Goal: Task Accomplishment & Management: Use online tool/utility

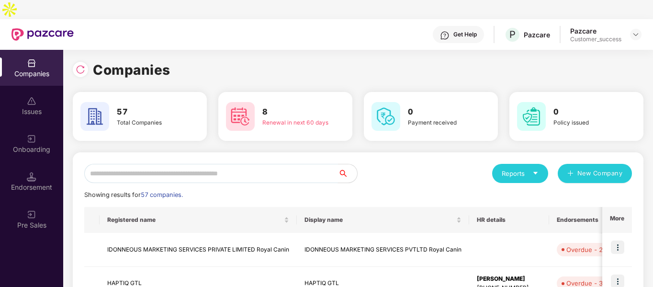
click at [205, 164] on input "text" at bounding box center [211, 173] width 254 height 19
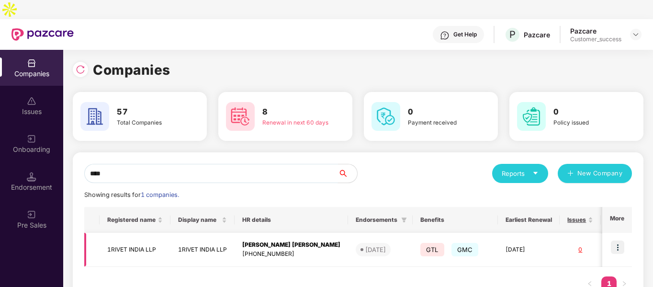
type input "****"
click at [618, 240] on img at bounding box center [617, 246] width 13 height 13
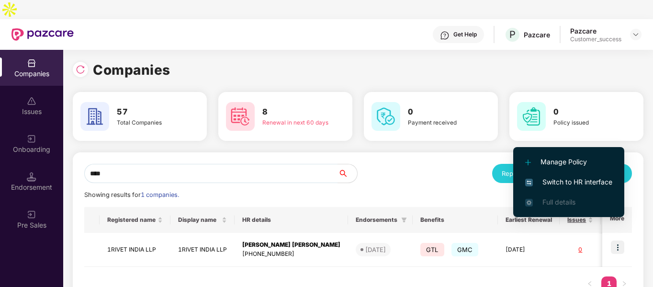
click at [552, 184] on span "Switch to HR interface" at bounding box center [569, 182] width 87 height 11
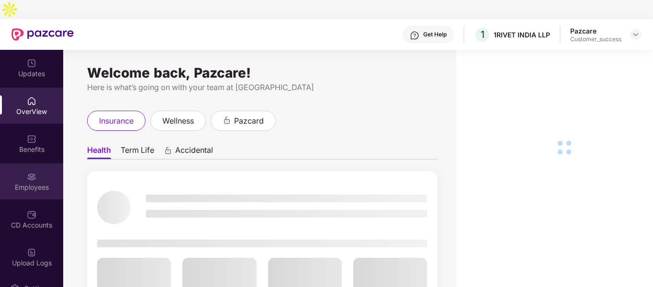
click at [24, 163] on div "Employees" at bounding box center [31, 181] width 63 height 36
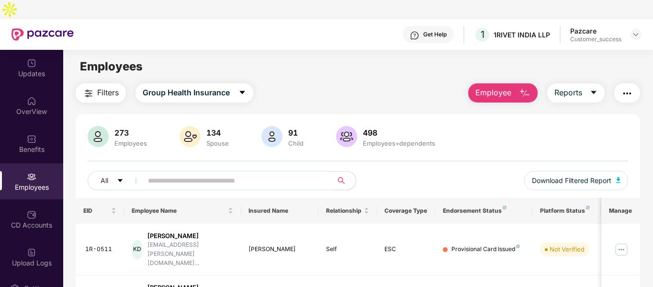
click at [37, 163] on div "Employees" at bounding box center [31, 181] width 63 height 36
click at [218, 173] on input "text" at bounding box center [234, 180] width 172 height 14
type input "*"
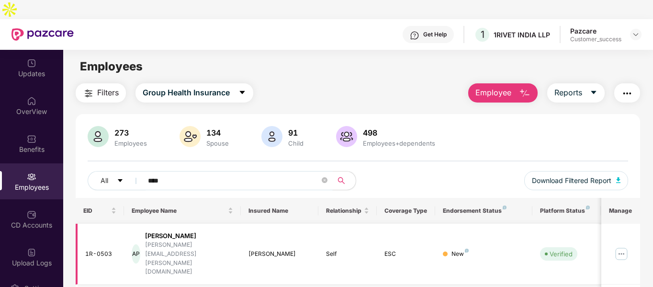
scroll to position [31, 0]
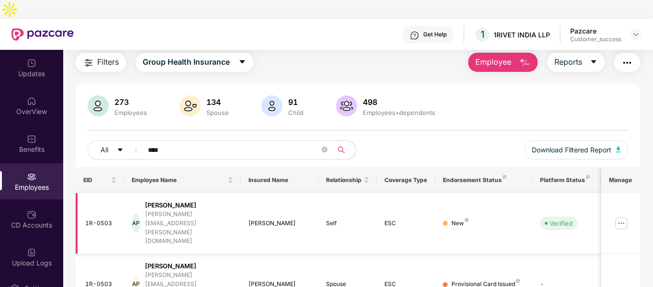
type input "****"
click at [621, 216] on img at bounding box center [621, 223] width 15 height 15
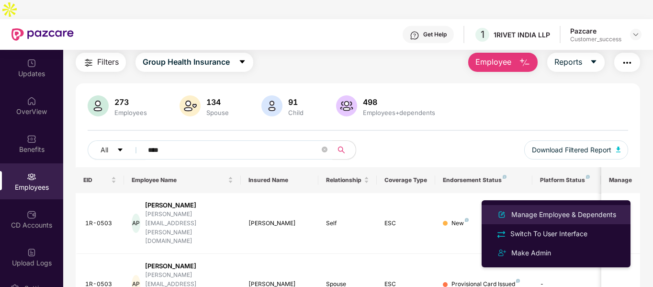
click at [546, 217] on div "Manage Employee & Dependents" at bounding box center [564, 214] width 109 height 11
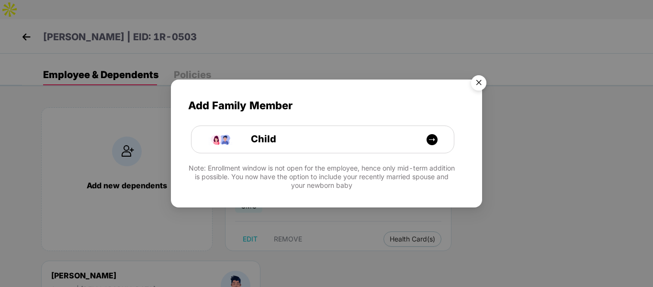
click at [483, 82] on img "Close" at bounding box center [479, 84] width 27 height 27
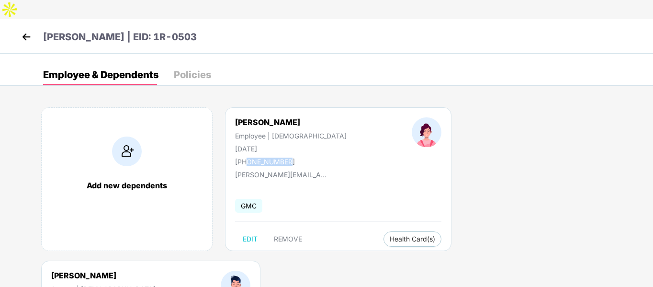
drag, startPoint x: 247, startPoint y: 143, endPoint x: 307, endPoint y: 142, distance: 59.4
click at [307, 142] on div "[PERSON_NAME] Employee | [DEMOGRAPHIC_DATA] [DATE] [PHONE_NUMBER]" at bounding box center [291, 141] width 177 height 48
copy div "9727444920"
click at [24, 30] on img at bounding box center [26, 37] width 14 height 14
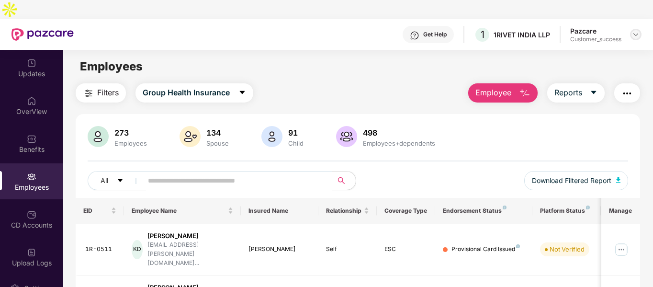
click at [636, 31] on img at bounding box center [636, 35] width 8 height 8
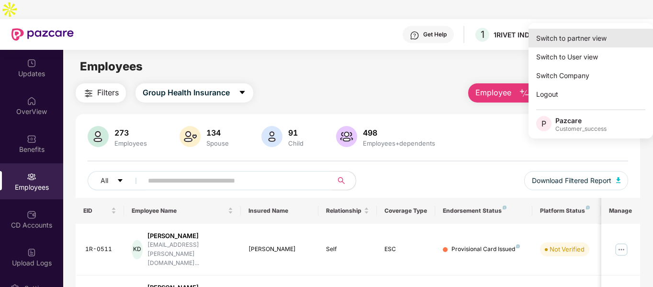
click at [572, 38] on div "Switch to partner view" at bounding box center [591, 38] width 125 height 19
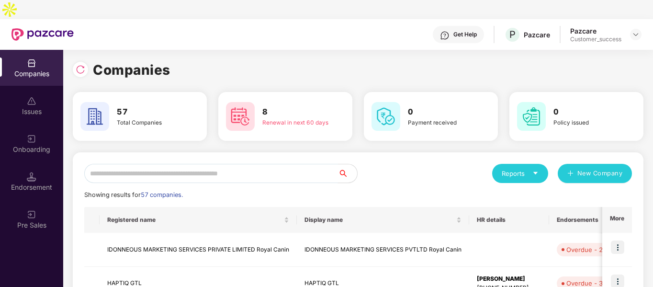
click at [256, 164] on input "text" at bounding box center [211, 173] width 254 height 19
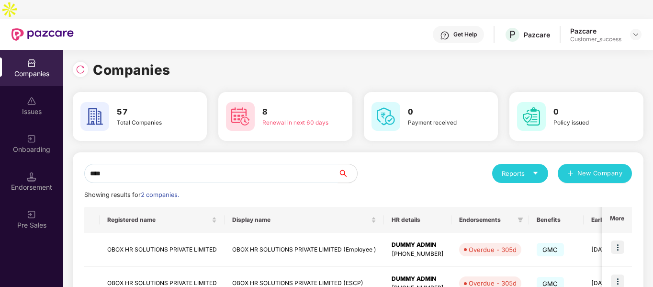
scroll to position [48, 0]
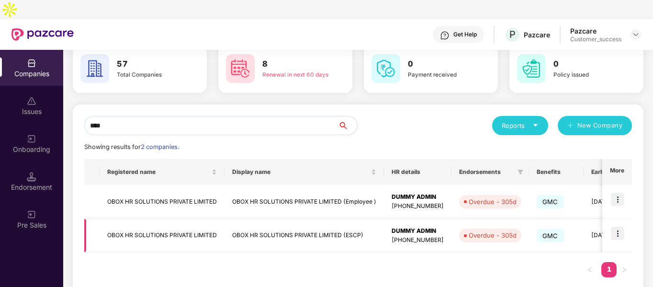
type input "****"
click at [624, 227] on img at bounding box center [617, 233] width 13 height 13
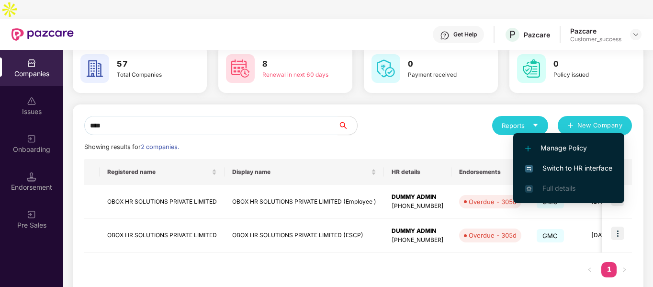
click at [569, 167] on span "Switch to HR interface" at bounding box center [569, 168] width 87 height 11
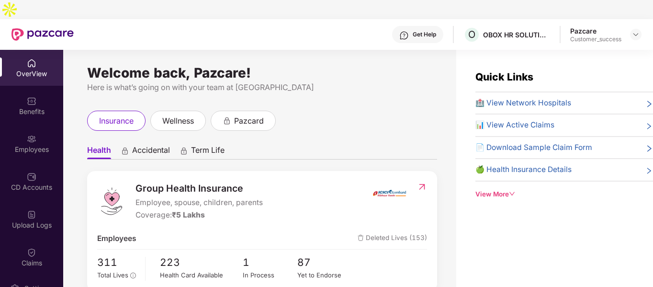
click at [32, 145] on div "Employees" at bounding box center [31, 150] width 63 height 10
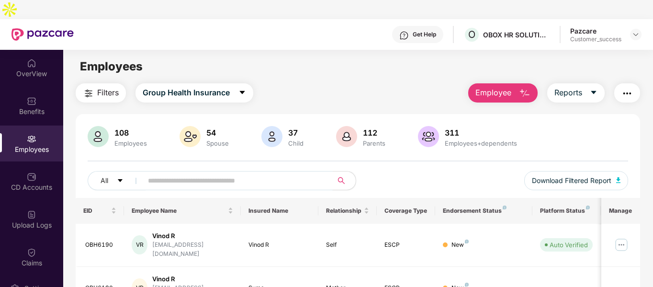
click at [197, 173] on input "text" at bounding box center [234, 180] width 172 height 14
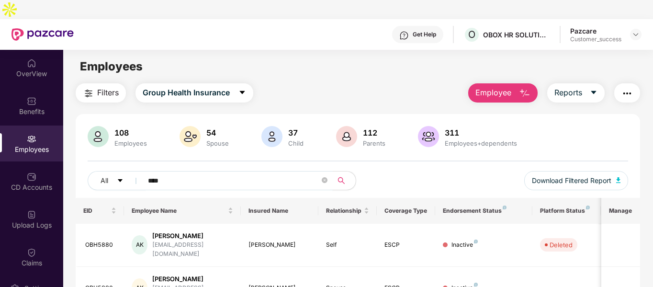
type input "****"
click at [636, 31] on img at bounding box center [636, 35] width 8 height 8
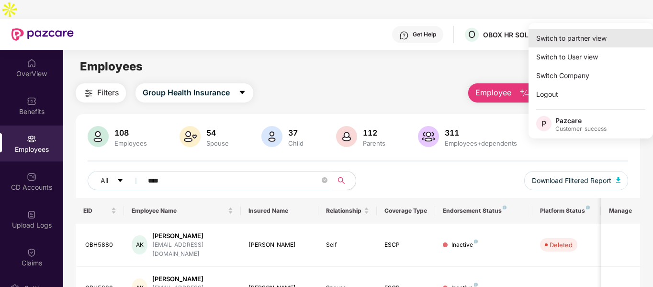
click at [576, 36] on div "Switch to partner view" at bounding box center [591, 38] width 125 height 19
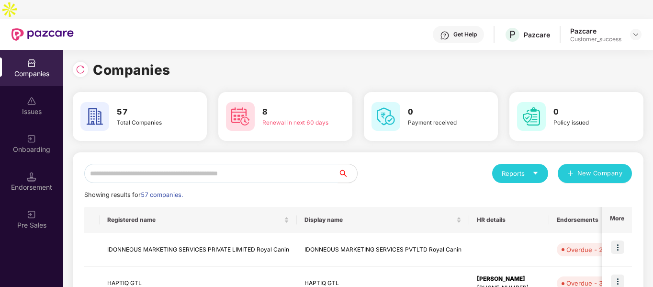
click at [269, 164] on input "text" at bounding box center [211, 173] width 254 height 19
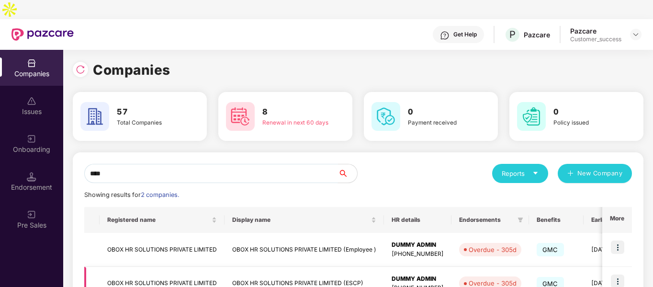
scroll to position [48, 0]
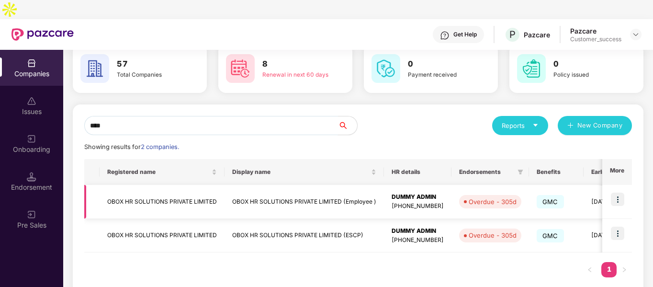
type input "****"
click at [618, 193] on img at bounding box center [617, 199] width 13 height 13
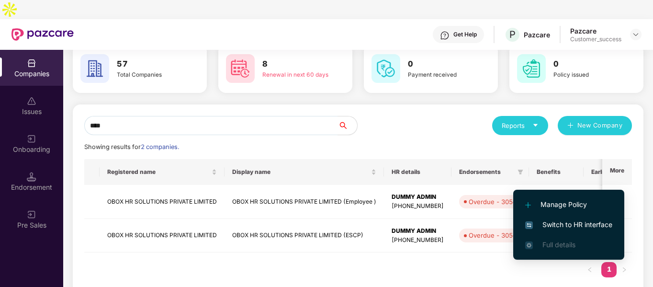
click at [535, 220] on span "Switch to HR interface" at bounding box center [569, 224] width 87 height 11
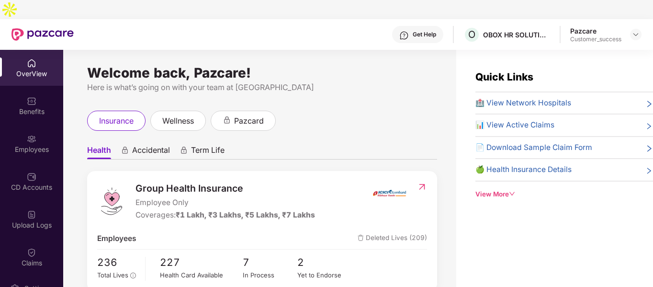
click at [12, 145] on div "Employees" at bounding box center [31, 150] width 63 height 10
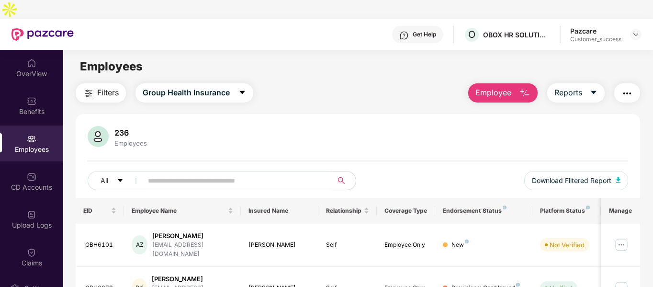
click at [192, 173] on input "text" at bounding box center [234, 180] width 172 height 14
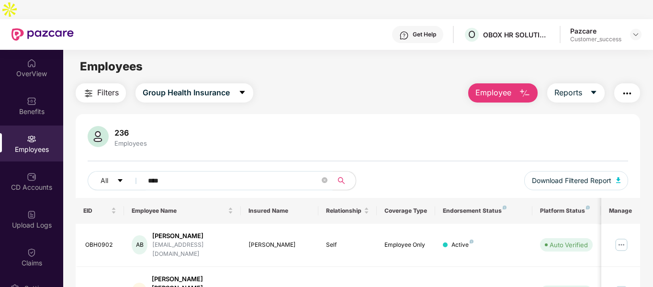
scroll to position [31, 0]
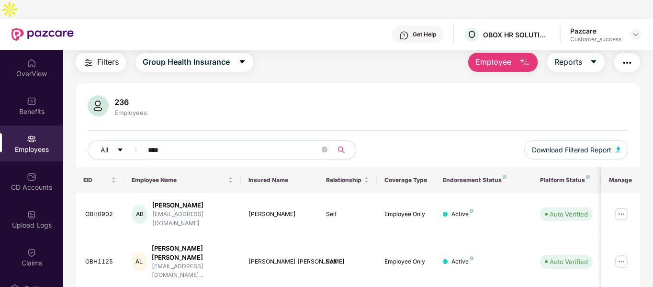
type input "****"
click at [638, 31] on img at bounding box center [636, 35] width 8 height 8
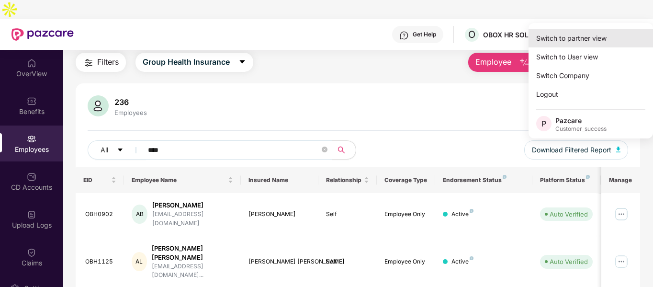
click at [585, 38] on div "Switch to partner view" at bounding box center [591, 38] width 125 height 19
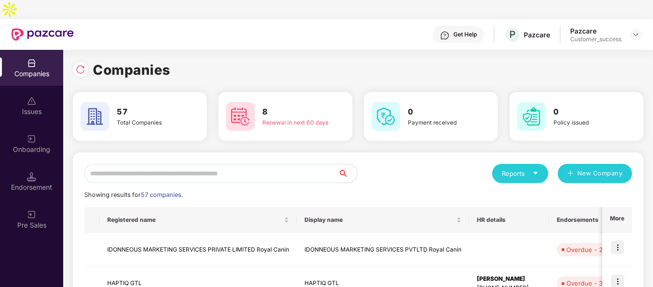
click at [209, 164] on input "text" at bounding box center [211, 173] width 254 height 19
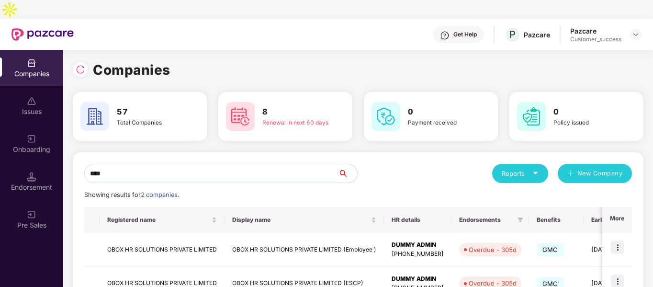
scroll to position [48, 0]
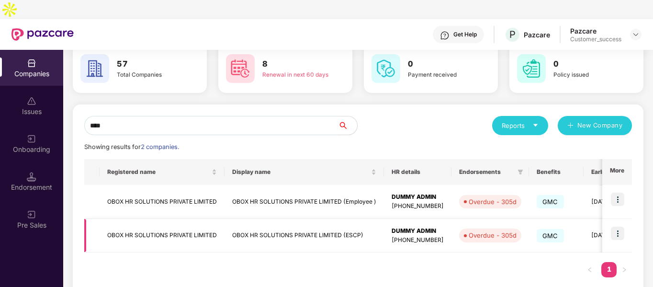
type input "****"
click at [619, 227] on img at bounding box center [617, 233] width 13 height 13
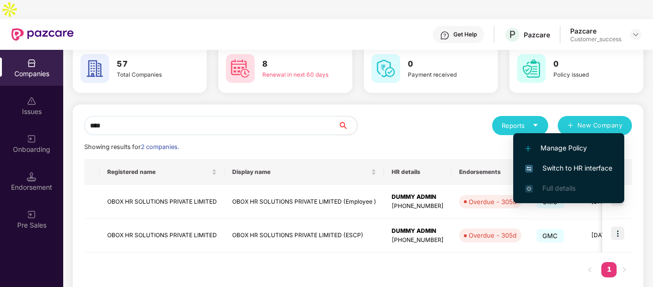
click at [538, 165] on span "Switch to HR interface" at bounding box center [569, 168] width 87 height 11
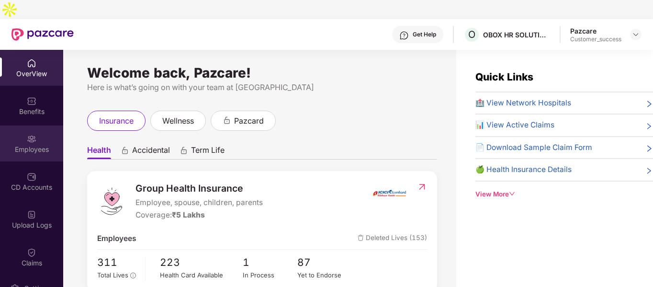
click at [50, 145] on div "Employees" at bounding box center [31, 150] width 63 height 10
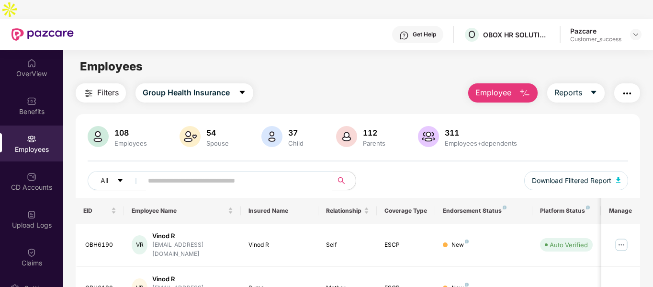
click at [201, 173] on input "text" at bounding box center [234, 180] width 172 height 14
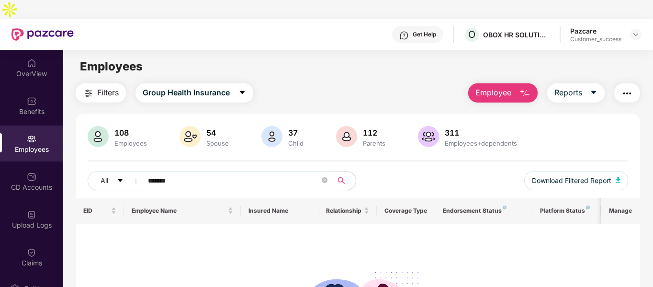
type input "*******"
click at [637, 29] on div at bounding box center [635, 34] width 11 height 11
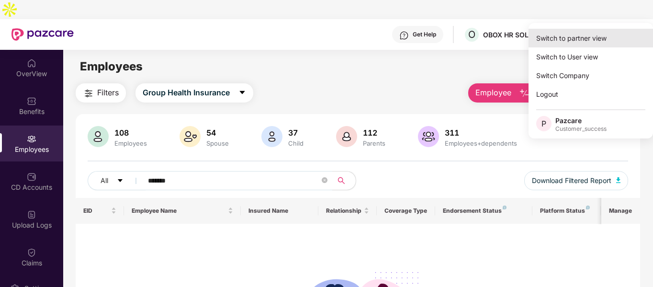
click at [570, 43] on div "Switch to partner view" at bounding box center [591, 38] width 125 height 19
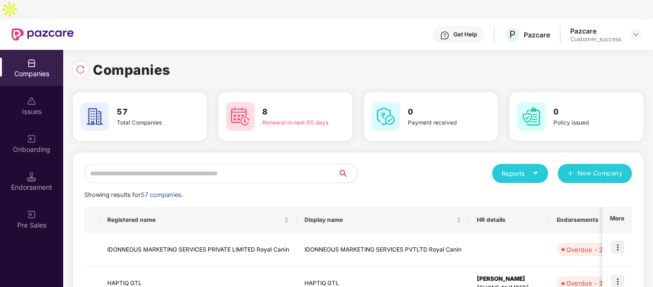
click at [240, 164] on input "text" at bounding box center [211, 173] width 254 height 19
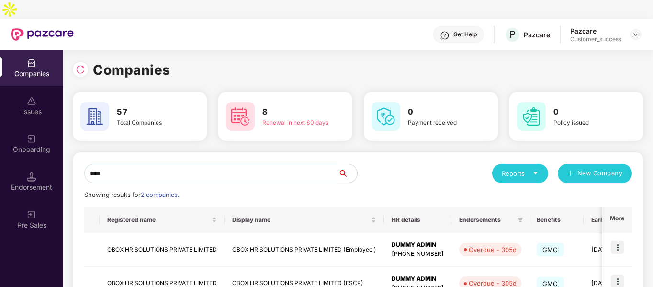
scroll to position [48, 0]
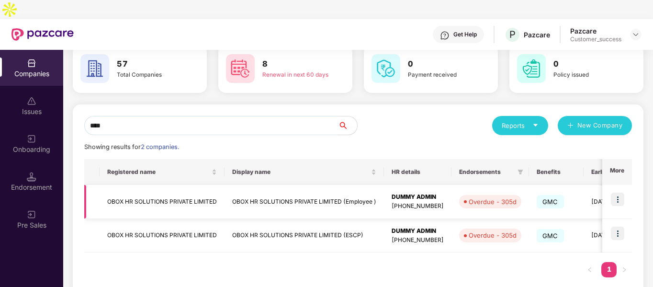
type input "****"
click at [625, 185] on td at bounding box center [618, 202] width 30 height 34
click at [616, 193] on img at bounding box center [617, 199] width 13 height 13
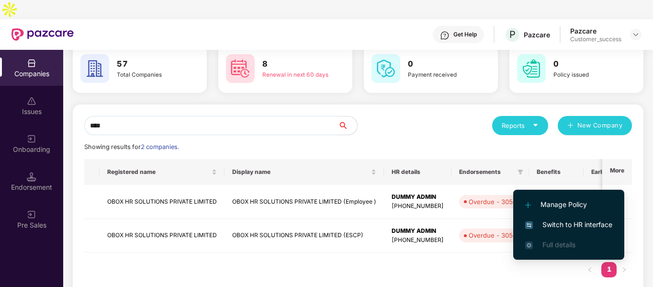
click at [549, 223] on span "Switch to HR interface" at bounding box center [569, 224] width 87 height 11
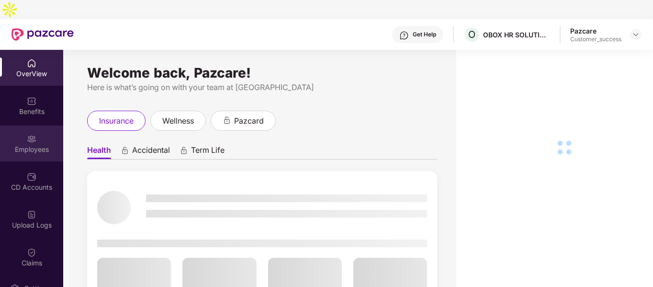
click at [30, 145] on div "Employees" at bounding box center [31, 150] width 63 height 10
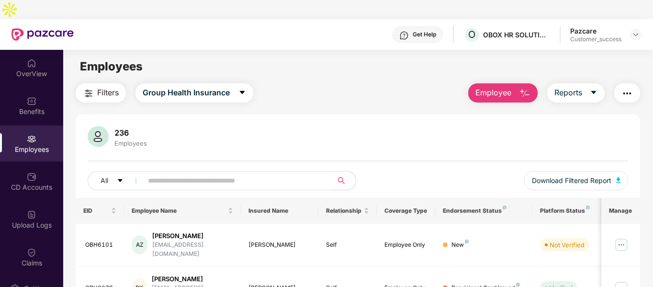
click at [243, 173] on input "text" at bounding box center [234, 180] width 172 height 14
paste input "*******"
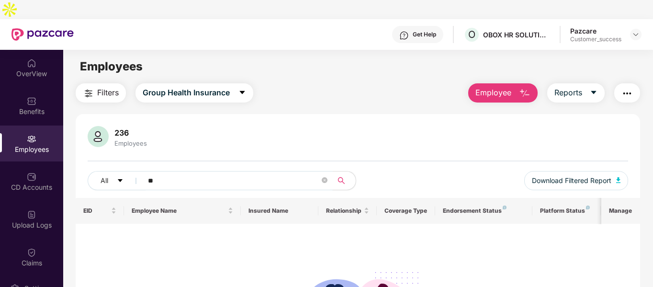
type input "*"
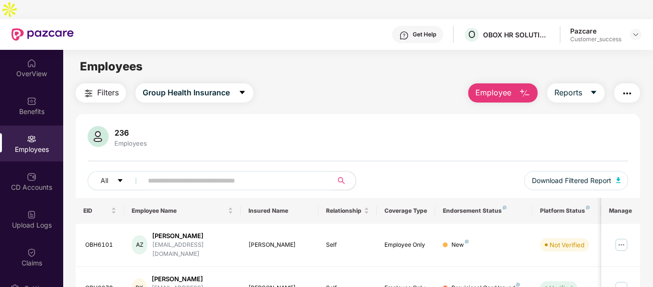
paste input "**********"
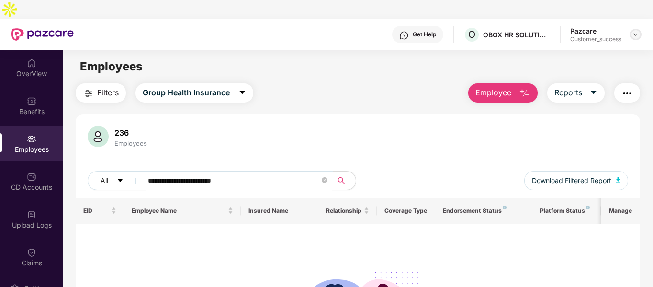
type input "**********"
click at [638, 31] on img at bounding box center [636, 35] width 8 height 8
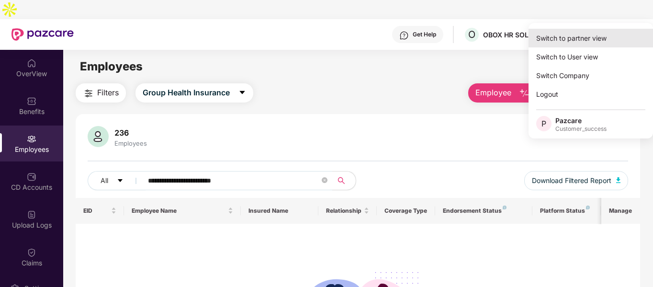
click at [585, 39] on div "Switch to partner view" at bounding box center [591, 38] width 125 height 19
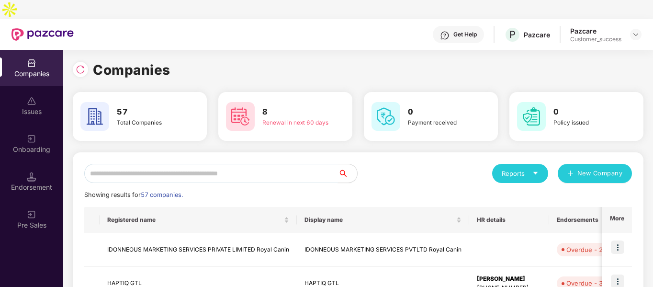
click at [241, 164] on input "text" at bounding box center [211, 173] width 254 height 19
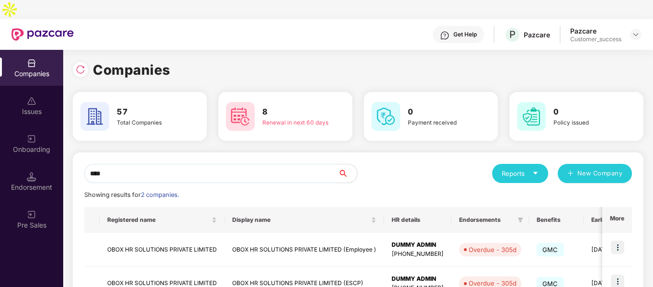
scroll to position [48, 0]
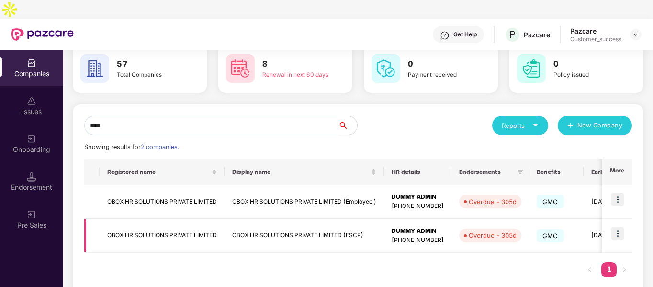
type input "****"
click at [617, 227] on img at bounding box center [617, 233] width 13 height 13
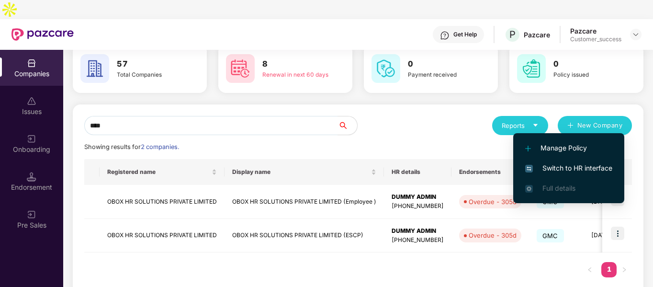
click at [560, 167] on span "Switch to HR interface" at bounding box center [569, 168] width 87 height 11
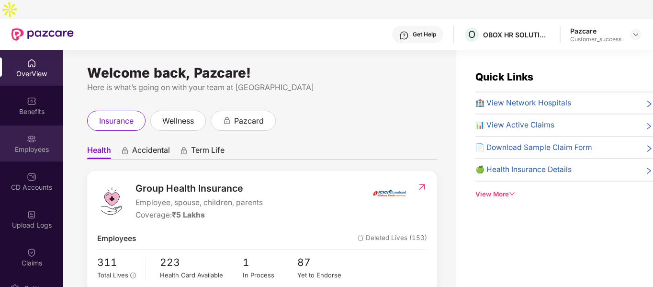
click at [19, 126] on div "Employees" at bounding box center [31, 144] width 63 height 36
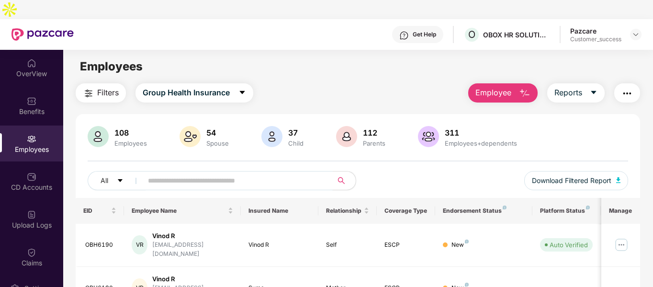
click at [211, 173] on input "text" at bounding box center [234, 180] width 172 height 14
paste input "**********"
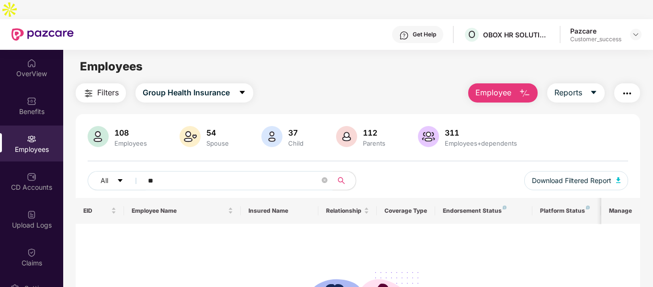
type input "*"
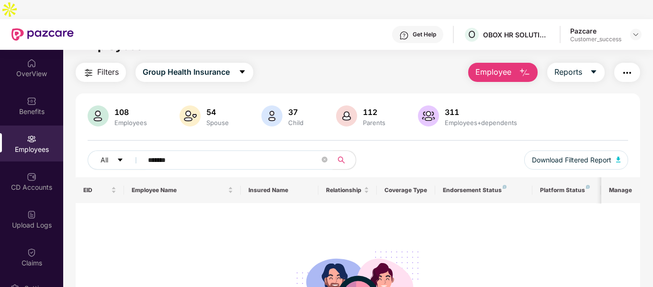
scroll to position [22, 0]
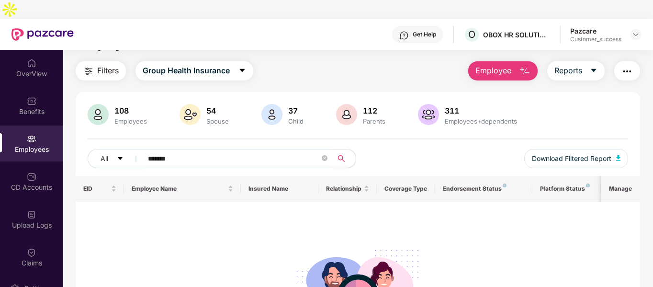
type input "*******"
click at [639, 31] on img at bounding box center [636, 35] width 8 height 8
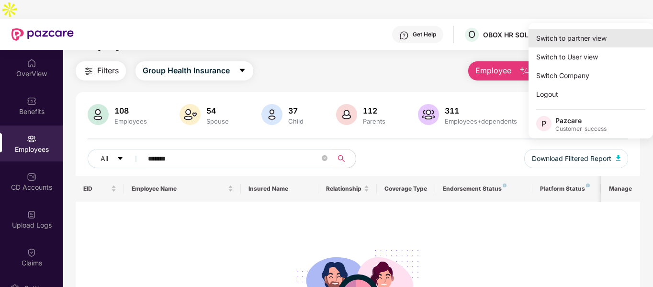
click at [576, 44] on div "Switch to partner view" at bounding box center [591, 38] width 125 height 19
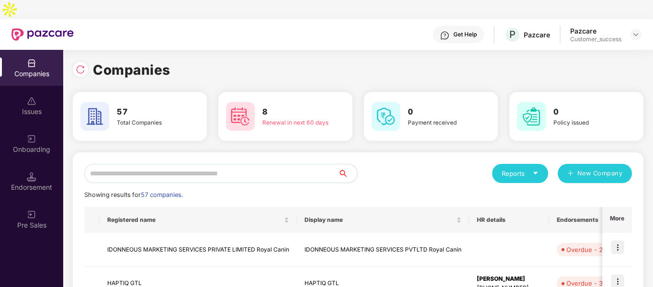
click at [282, 164] on input "text" at bounding box center [211, 173] width 254 height 19
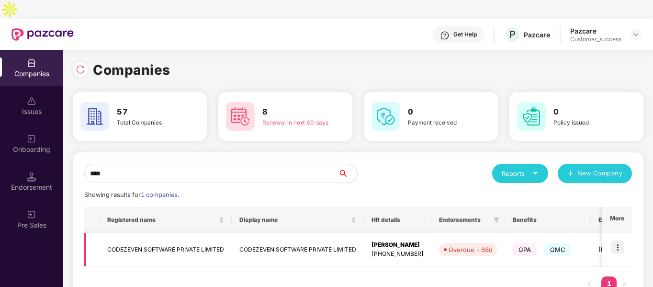
type input "****"
click at [177, 233] on td "CODEZEVEN SOFTWARE PRIVATE LIMITED" at bounding box center [166, 250] width 132 height 34
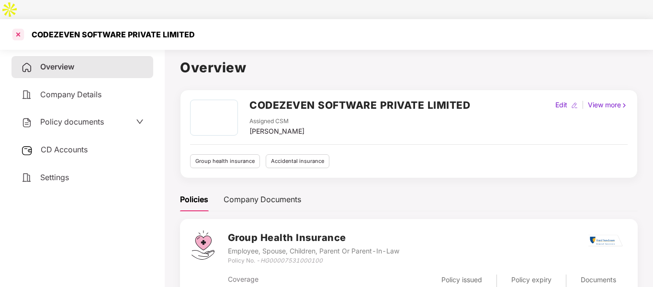
click at [11, 27] on div at bounding box center [18, 34] width 15 height 15
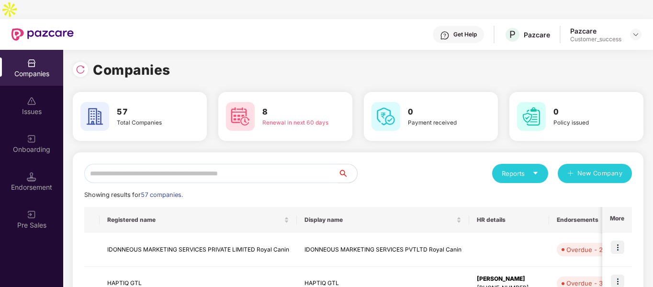
click at [174, 164] on input "text" at bounding box center [211, 173] width 254 height 19
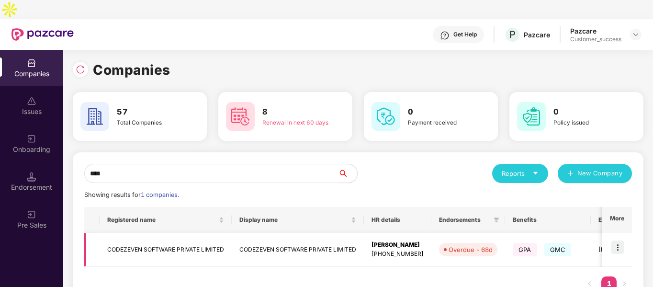
type input "****"
click at [617, 240] on img at bounding box center [617, 246] width 13 height 13
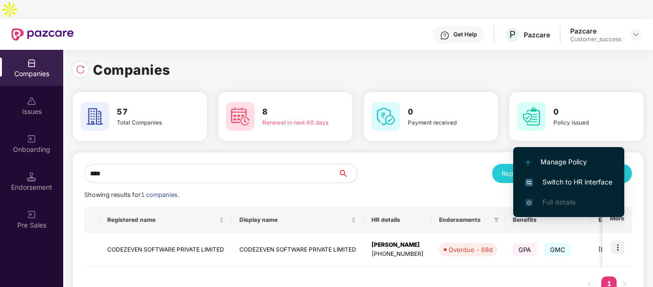
click at [545, 183] on span "Switch to HR interface" at bounding box center [569, 182] width 87 height 11
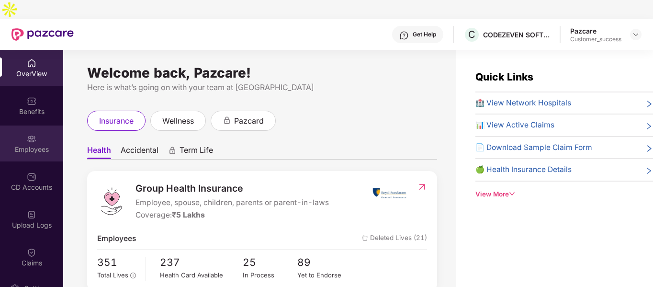
click at [18, 145] on div "Employees" at bounding box center [31, 150] width 63 height 10
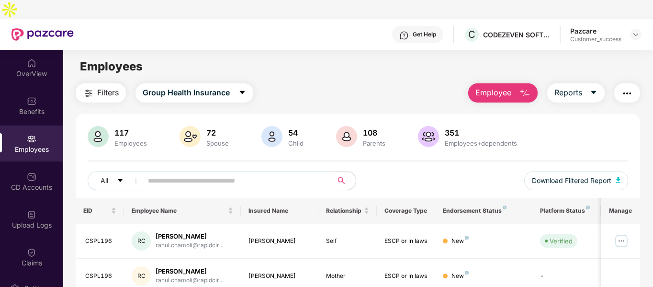
click at [198, 173] on input "text" at bounding box center [234, 180] width 172 height 14
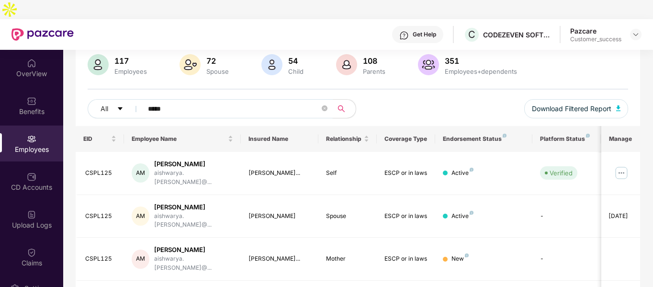
scroll to position [73, 0]
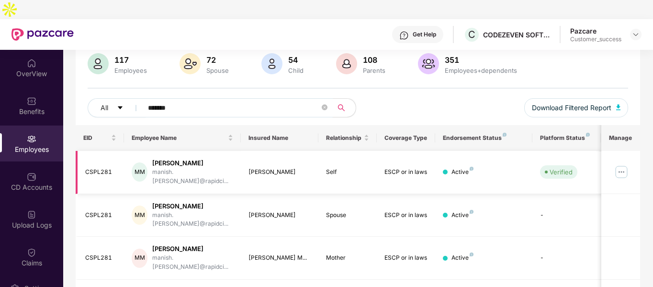
type input "******"
click at [626, 164] on img at bounding box center [621, 171] width 15 height 15
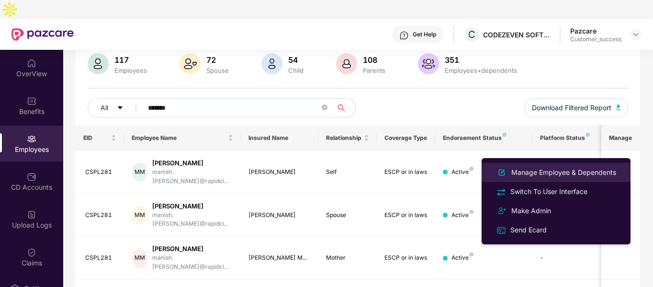
click at [549, 180] on li "Manage Employee & Dependents" at bounding box center [556, 172] width 149 height 19
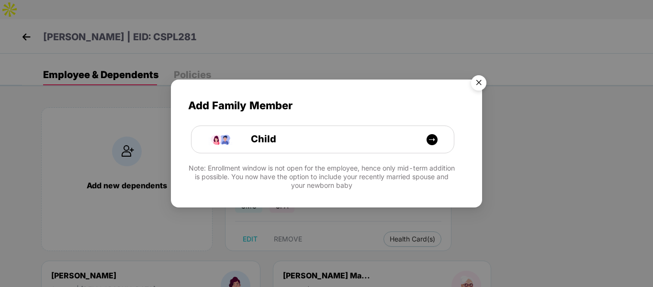
click at [474, 83] on img "Close" at bounding box center [479, 84] width 27 height 27
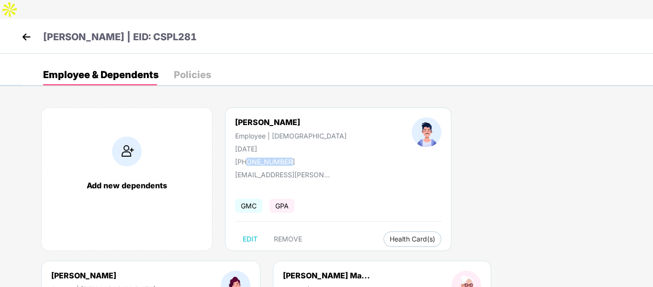
drag, startPoint x: 247, startPoint y: 144, endPoint x: 294, endPoint y: 143, distance: 46.5
click at [294, 143] on div "[PERSON_NAME] Employee | [DEMOGRAPHIC_DATA] [DATE] [PHONE_NUMBER]" at bounding box center [291, 141] width 177 height 48
copy div "8452914549"
click at [23, 30] on img at bounding box center [26, 37] width 14 height 14
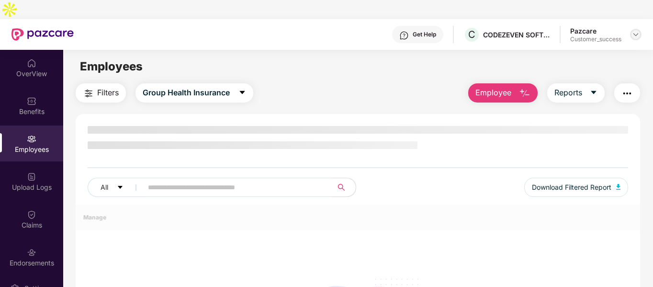
click at [638, 31] on img at bounding box center [636, 35] width 8 height 8
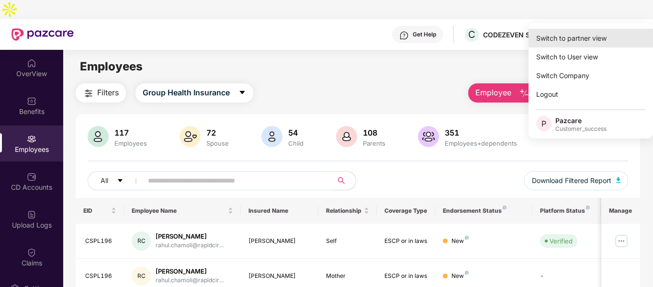
click at [566, 41] on div "Switch to partner view" at bounding box center [591, 38] width 125 height 19
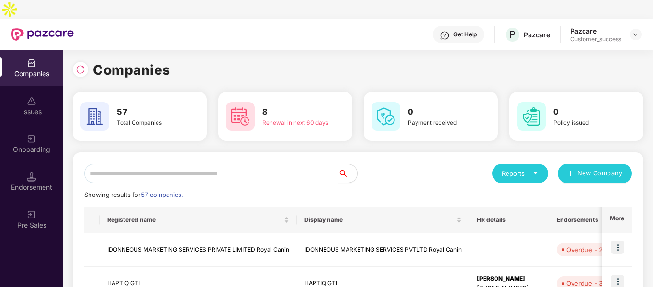
click at [34, 145] on div "Onboarding" at bounding box center [31, 150] width 63 height 10
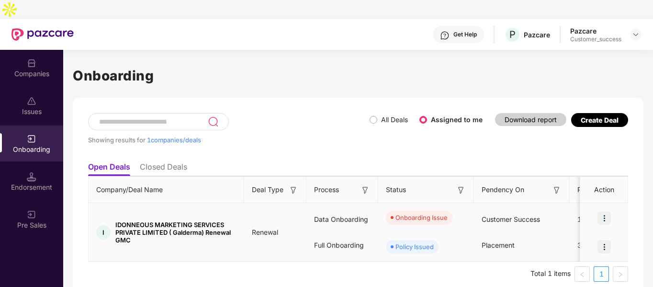
click at [604, 211] on img at bounding box center [604, 217] width 13 height 13
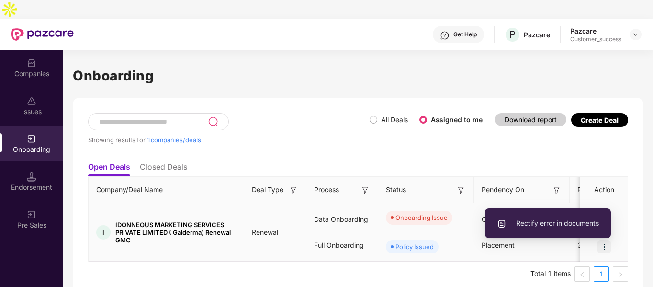
click at [559, 219] on span "Rectify error in documents" at bounding box center [548, 223] width 102 height 11
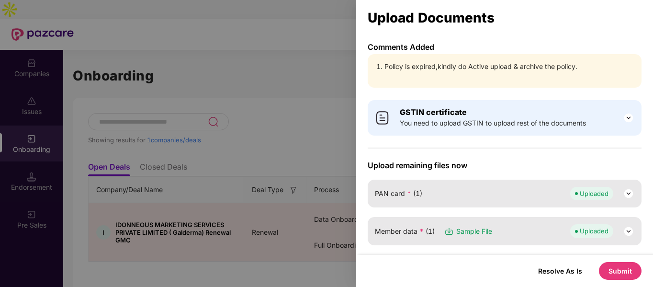
click at [621, 265] on button "Submit" at bounding box center [620, 271] width 43 height 18
